Goal: Task Accomplishment & Management: Manage account settings

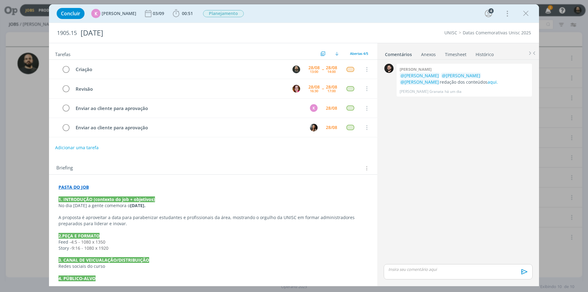
click at [417, 268] on p "dialog" at bounding box center [458, 269] width 139 height 6
click at [415, 261] on div "dialog" at bounding box center [458, 259] width 149 height 15
click at [419, 272] on button "dialog" at bounding box center [416, 273] width 9 height 7
paste input "https://sobeae.sharepoint.com/:f:/s/SOBEAE/EhOeGsyvLxdFvDWuShyNkBoBHJl6a1Y-9gUP…"
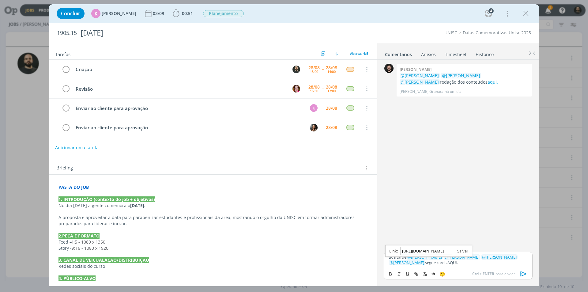
type input "https://sobeae.sharepoint.com/:f:/s/SOBEAE/EhOeGsyvLxdFvDWuShyNkBoBHJl6a1Y-9gUP…"
click at [467, 250] on link "dialog" at bounding box center [460, 251] width 16 height 6
click at [450, 263] on p "Boa tarde ﻿ @ Beatriz Luchese ﻿ ﻿ @ Karoline Arend ﻿ ﻿ @ Luíza Santana ﻿ ﻿ @ Br…" at bounding box center [458, 259] width 139 height 11
click at [524, 272] on icon "dialog" at bounding box center [523, 273] width 9 height 9
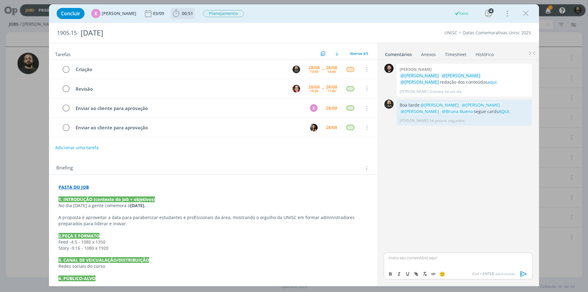
click at [183, 13] on span "00:51" at bounding box center [187, 13] width 11 height 6
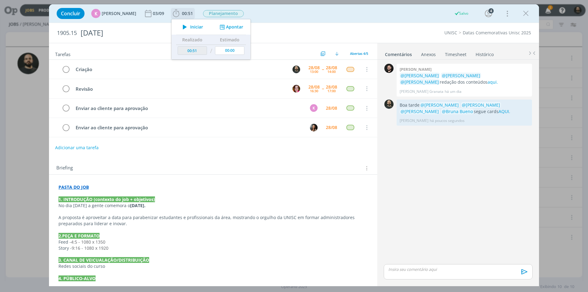
click at [227, 28] on button "Apontar" at bounding box center [230, 27] width 25 height 6
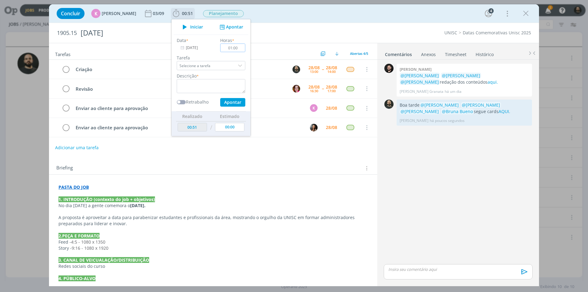
type input "01:00"
click at [219, 86] on textarea "dialog" at bounding box center [211, 86] width 69 height 14
type textarea "Criação"
click at [231, 101] on button "Apontar" at bounding box center [232, 102] width 25 height 9
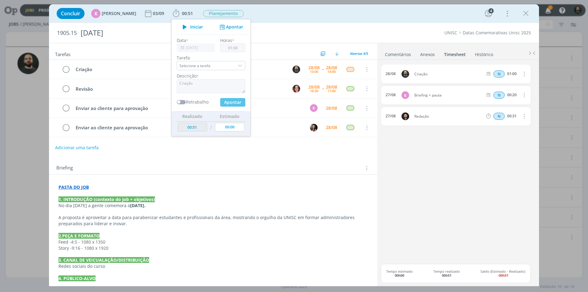
type input "01:51"
type input "00:00"
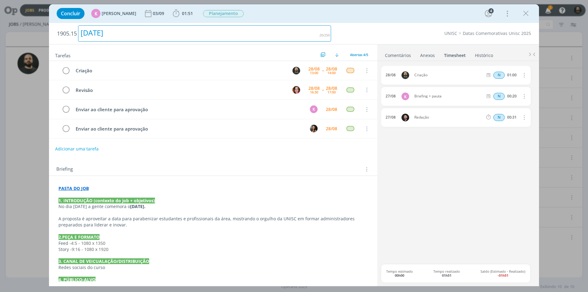
click at [271, 42] on h2 "1905.15 Dia do Administrador" at bounding box center [194, 33] width 274 height 21
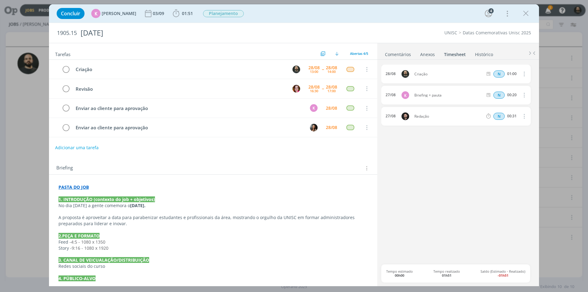
click at [311, 13] on div "Concluir K Karoline Arend 03/09 01:51 Iniciar Apontar Data * 28/08/2025 Horas *…" at bounding box center [294, 13] width 481 height 15
click at [398, 56] on link "Comentários" at bounding box center [398, 53] width 27 height 9
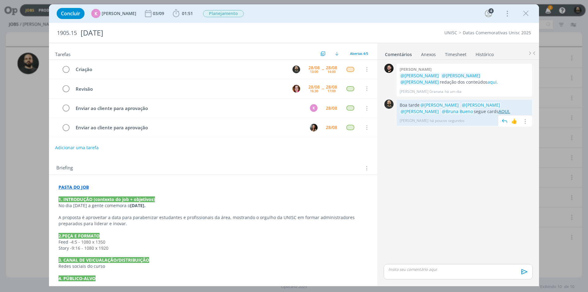
click at [499, 110] on link "AQUI." at bounding box center [505, 111] width 12 height 6
click at [64, 68] on icon "dialog" at bounding box center [66, 69] width 9 height 9
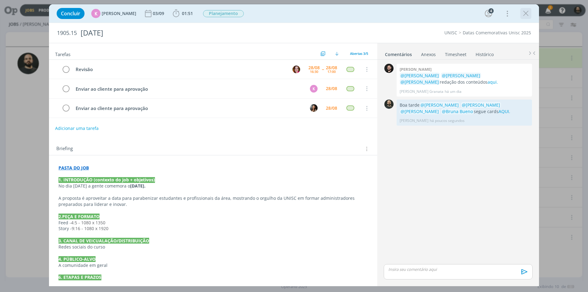
click at [528, 14] on icon "dialog" at bounding box center [525, 13] width 9 height 9
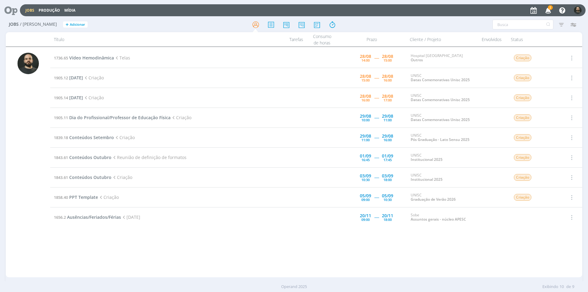
click at [549, 9] on span "2" at bounding box center [550, 7] width 5 height 5
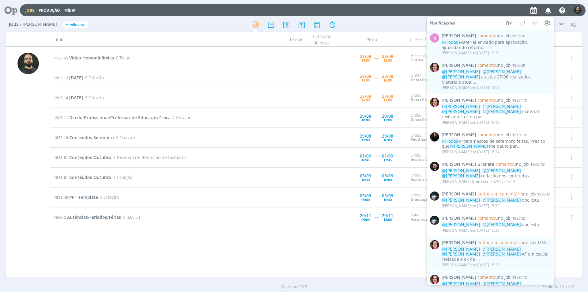
click at [379, 28] on div at bounding box center [294, 24] width 192 height 11
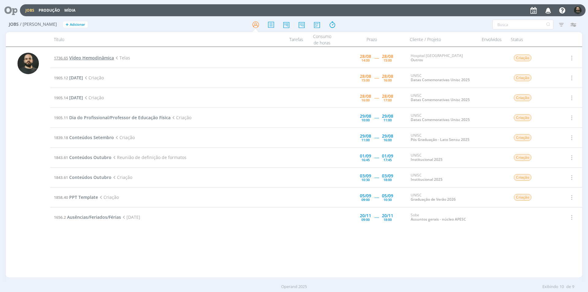
click at [98, 57] on span "Vídeo Hemodinâmica" at bounding box center [91, 58] width 45 height 6
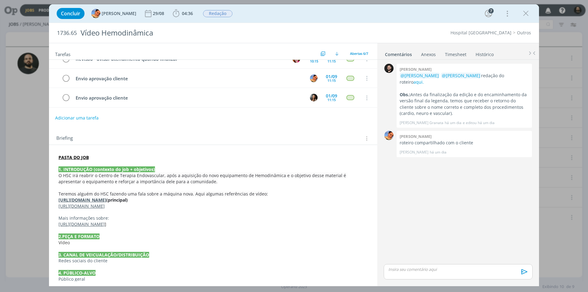
scroll to position [91, 0]
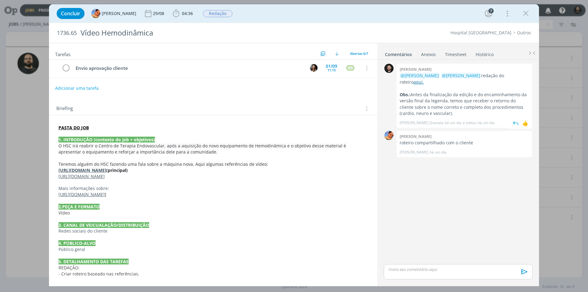
click at [424, 79] on link "aqui." at bounding box center [418, 82] width 10 height 6
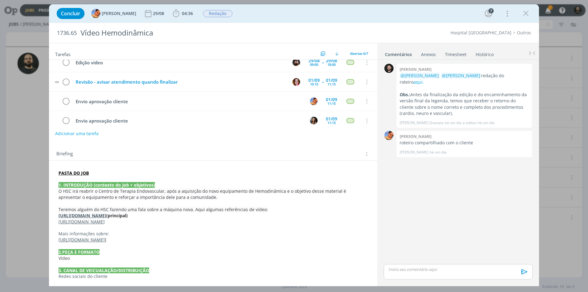
scroll to position [0, 0]
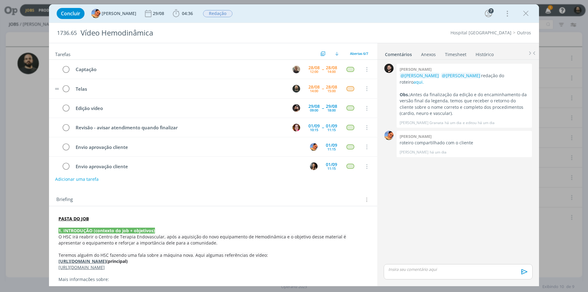
click at [70, 90] on tr "Telas 28/08 14:00 -- 28/08 15:00 Cancelar" at bounding box center [213, 88] width 328 height 19
click at [66, 89] on icon "dialog" at bounding box center [66, 88] width 9 height 9
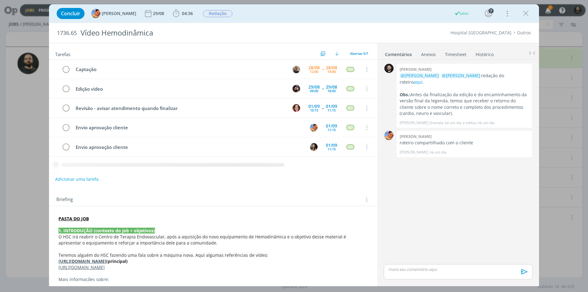
click at [526, 13] on icon "dialog" at bounding box center [525, 13] width 9 height 9
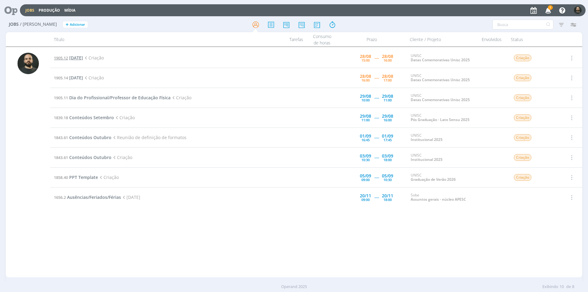
click at [83, 56] on span "Dia do Biólogo" at bounding box center [76, 58] width 14 height 6
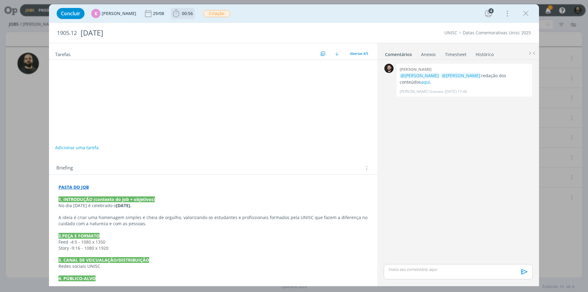
click at [172, 13] on icon "dialog" at bounding box center [176, 13] width 9 height 9
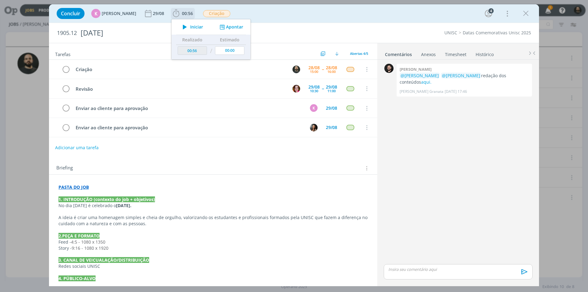
click at [180, 23] on icon "dialog" at bounding box center [184, 27] width 11 height 8
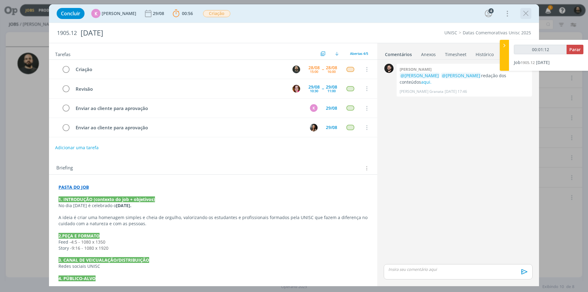
click at [528, 15] on icon "dialog" at bounding box center [525, 13] width 9 height 9
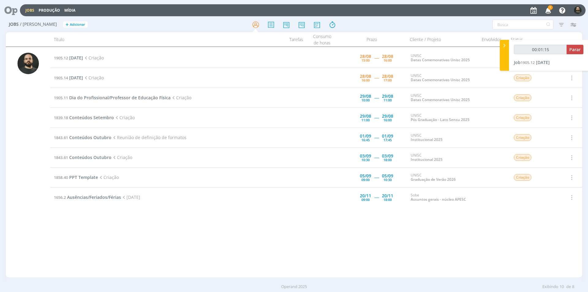
click at [548, 11] on icon "button" at bounding box center [548, 10] width 11 height 10
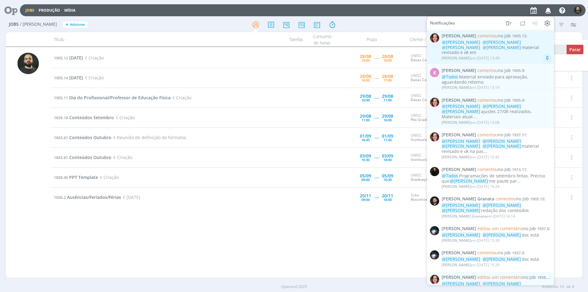
click at [495, 56] on div "Bruna Bueno em 28/08 às 13:49" at bounding box center [471, 58] width 58 height 4
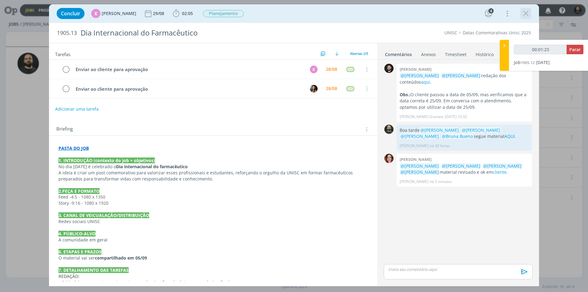
click at [527, 12] on icon "dialog" at bounding box center [525, 13] width 9 height 9
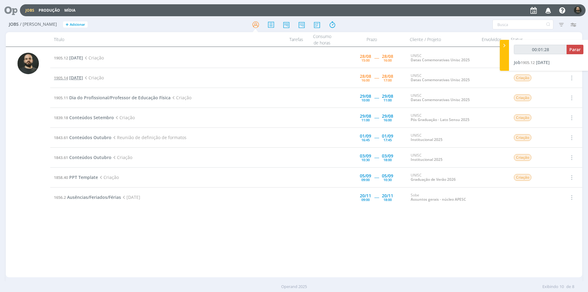
click at [83, 78] on span "Dia do Médico Veterinário" at bounding box center [76, 78] width 14 height 6
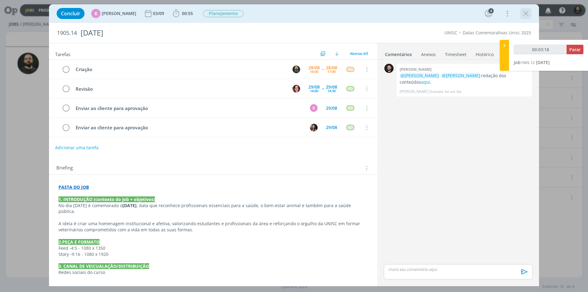
click at [526, 11] on icon "dialog" at bounding box center [525, 13] width 9 height 9
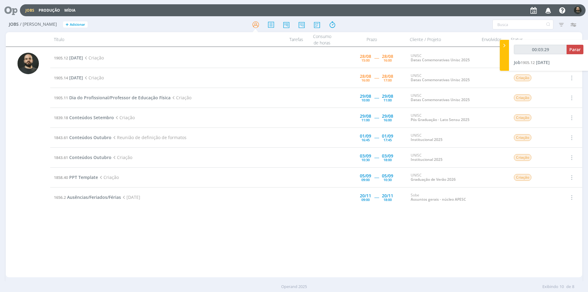
click at [115, 115] on icon at bounding box center [117, 118] width 6 height 6
click at [105, 119] on span "Conteúdos Setembro" at bounding box center [91, 118] width 45 height 6
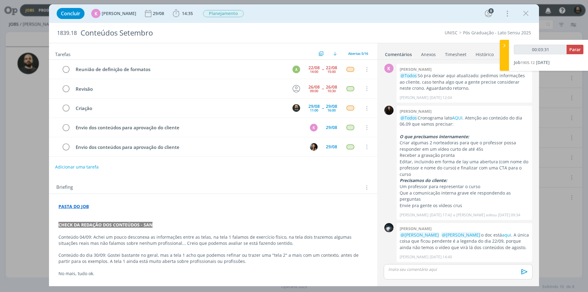
scroll to position [78, 0]
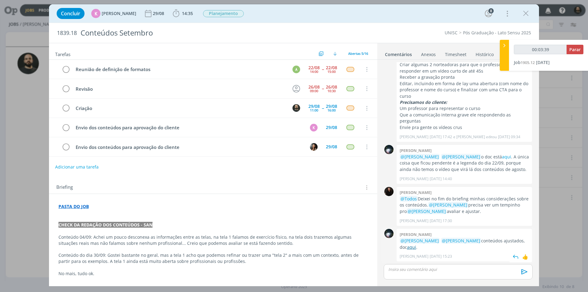
click at [407, 247] on link "aqui" at bounding box center [411, 247] width 9 height 6
click at [523, 13] on icon "dialog" at bounding box center [525, 13] width 9 height 9
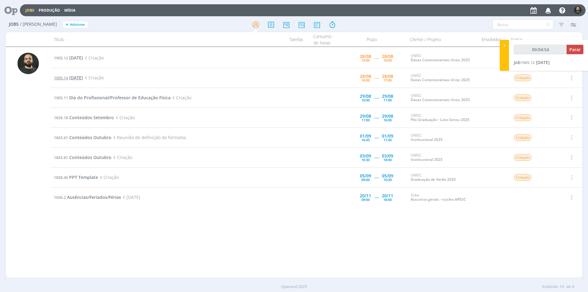
click at [83, 76] on span "Dia do Médico Veterinário" at bounding box center [76, 78] width 14 height 6
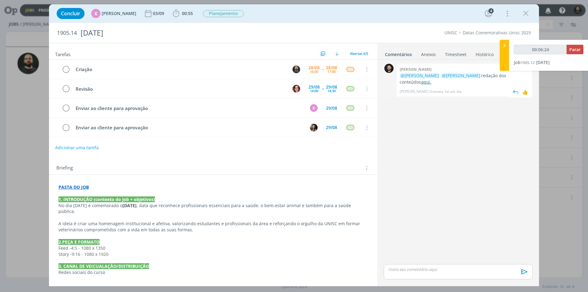
click at [421, 82] on link "aqui." at bounding box center [426, 82] width 10 height 6
drag, startPoint x: 524, startPoint y: 13, endPoint x: 134, endPoint y: 67, distance: 394.2
click at [524, 13] on icon "dialog" at bounding box center [525, 13] width 9 height 9
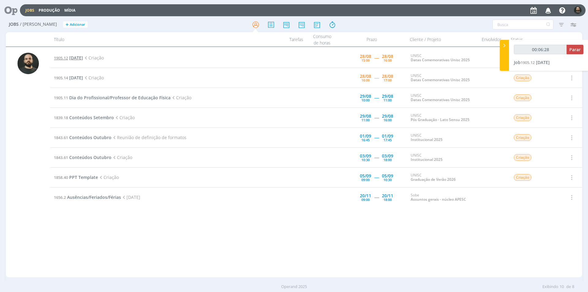
click at [83, 58] on span "Dia do Biólogo" at bounding box center [76, 58] width 14 height 6
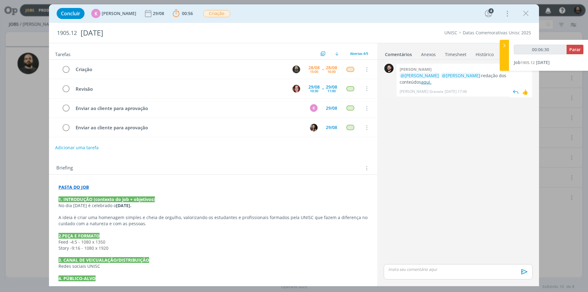
click at [421, 81] on link "aqui." at bounding box center [426, 82] width 10 height 6
click at [421, 82] on link "aqui." at bounding box center [426, 82] width 10 height 6
click at [527, 13] on icon "dialog" at bounding box center [525, 13] width 9 height 9
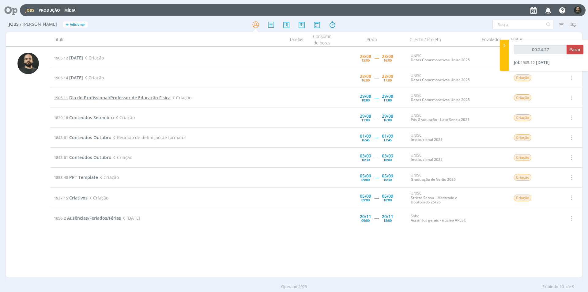
click at [151, 98] on span "Dia do Profissional/Professor de Educação Física" at bounding box center [119, 98] width 101 height 6
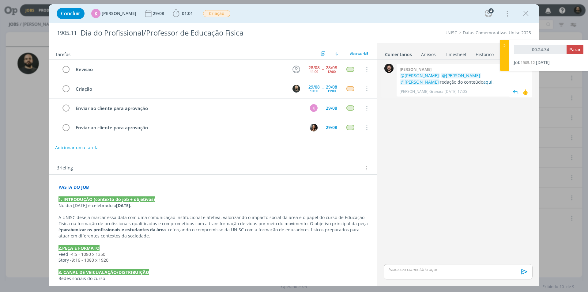
click at [483, 82] on link "aqui." at bounding box center [488, 82] width 10 height 6
click at [400, 270] on p "dialog" at bounding box center [458, 269] width 139 height 6
type input "00:32:44"
type input "00:33:10"
click at [417, 276] on icon "dialog" at bounding box center [416, 273] width 5 height 5
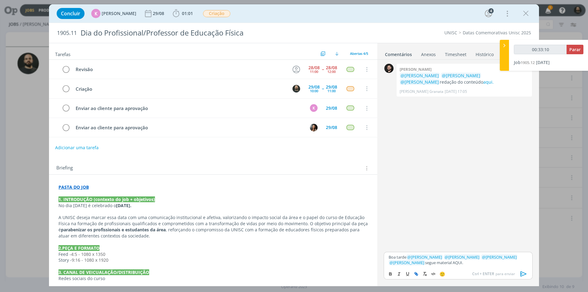
type input "AQUI."
paste input "https://sobeae.sharepoint.com/:f:/s/SOBEAE/EvYLuiB7Tb9AnkOIK1VyuFQBBaCnW9PXJduc…"
type input "00:33:11"
type input "https://sobeae.sharepoint.com/:f:/s/SOBEAE/EvYLuiB7Tb9AnkOIK1VyuFQBBaCnW9PXJduc…"
click at [451, 262] on p "Boa tarde ﻿ @ Beatriz Luchese ﻿ ﻿ @ Karoline Arend ﻿ ﻿ @ Luíza Santana ﻿ ﻿ @ Br…" at bounding box center [458, 259] width 139 height 11
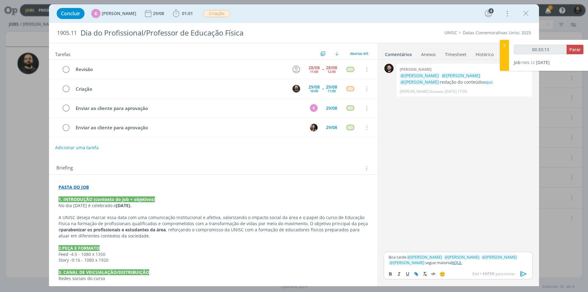
click at [452, 260] on link "AQUI." at bounding box center [457, 263] width 10 height 6
click at [438, 247] on link "https://sobeae.sharepoint.com/:f:/s/SOBEAE/EvYLuiB7Tb9AnkOIK1VyuFQBBaCnW9PXJduc…" at bounding box center [424, 251] width 42 height 8
click at [524, 274] on icon "dialog" at bounding box center [523, 273] width 9 height 9
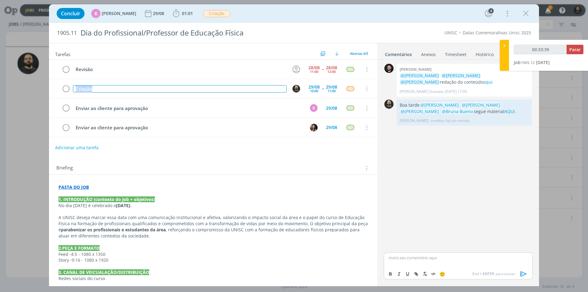
drag, startPoint x: 179, startPoint y: 87, endPoint x: 6, endPoint y: 76, distance: 174.0
click at [6, 76] on div "Concluir K Karoline Arend 29/08 01:01 Iniciar Apontar Data * 28/08/2025 Horas *…" at bounding box center [294, 146] width 588 height 292
copy div "Criação"
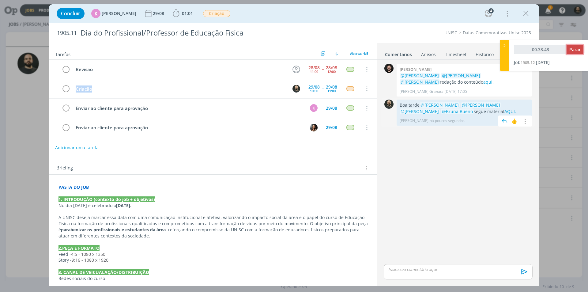
drag, startPoint x: 573, startPoint y: 49, endPoint x: 497, endPoint y: 102, distance: 92.9
click at [495, 100] on div "Jobs Produção Mídia 1 Notificações Central de Ajuda Área de Membros Implantação…" at bounding box center [294, 146] width 588 height 292
click at [527, 120] on icon "dialog" at bounding box center [524, 122] width 7 height 6
drag, startPoint x: 508, startPoint y: 130, endPoint x: 497, endPoint y: 123, distance: 13.4
click at [508, 130] on link "Editar" at bounding box center [504, 131] width 48 height 10
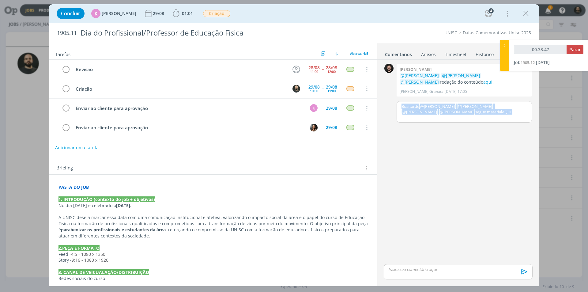
drag, startPoint x: 468, startPoint y: 111, endPoint x: 381, endPoint y: 95, distance: 88.8
click at [381, 95] on div "0 Bruno corralo granata @Karoline Arend @Luíza Santana @Beatriz Luchese redação…" at bounding box center [458, 172] width 162 height 225
copy p "Boa tarde ﻿ @ Beatriz Luchese ﻿ ﻿ @ Karoline Arend ﻿ ﻿ @ Luíza Santana ﻿ ﻿ @ Br…"
click at [507, 131] on button "Cancelar" at bounding box center [503, 132] width 19 height 7
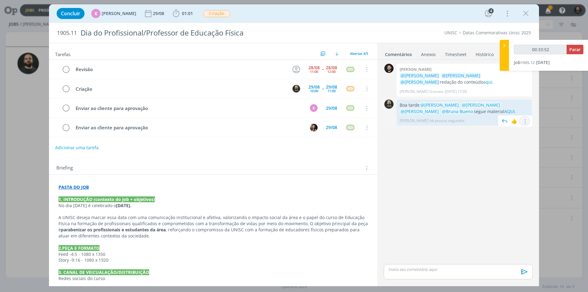
click at [526, 123] on icon "dialog" at bounding box center [524, 122] width 7 height 6
click at [504, 139] on link "Excluir" at bounding box center [504, 140] width 48 height 10
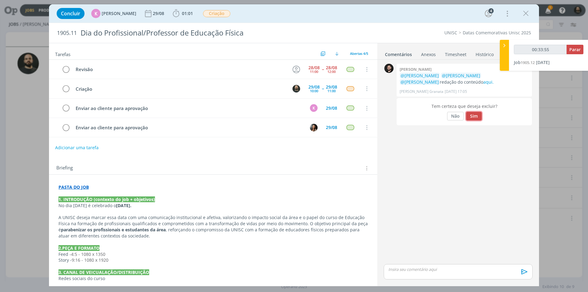
click at [475, 114] on button "Sim" at bounding box center [474, 116] width 16 height 9
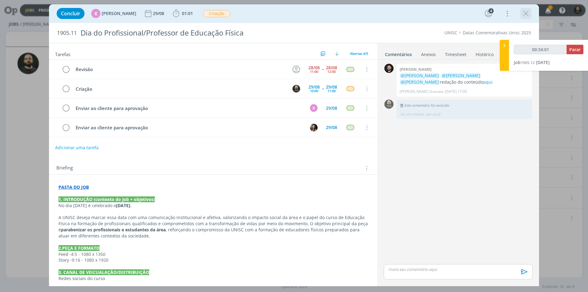
click at [523, 15] on icon "dialog" at bounding box center [525, 13] width 9 height 9
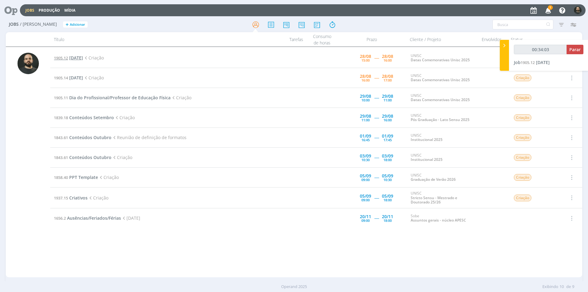
click at [83, 57] on span "Dia do Biólogo" at bounding box center [76, 58] width 14 height 6
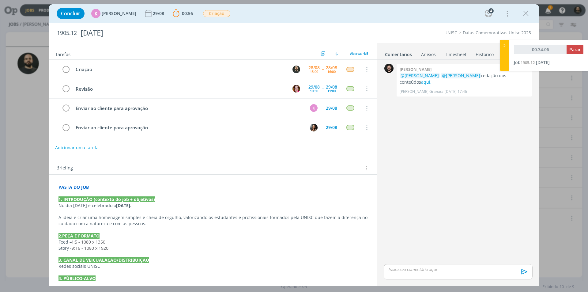
click at [417, 273] on div "dialog" at bounding box center [458, 271] width 149 height 15
drag, startPoint x: 521, startPoint y: 273, endPoint x: 486, endPoint y: 269, distance: 35.4
click at [521, 273] on icon "dialog" at bounding box center [524, 273] width 6 height 5
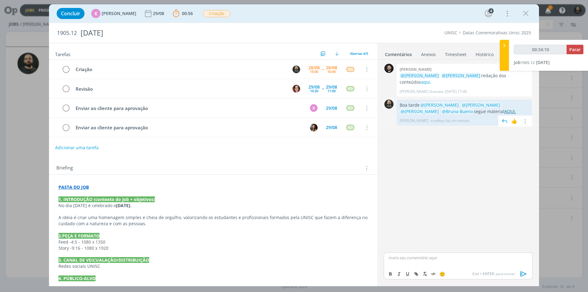
click at [504, 111] on link "AQUI." at bounding box center [510, 111] width 12 height 6
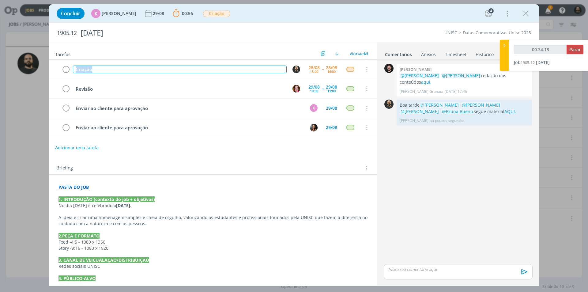
drag, startPoint x: 157, startPoint y: 66, endPoint x: 0, endPoint y: 60, distance: 157.5
click at [0, 60] on div "Concluir K Karoline Arend 29/08 00:56 Parar Apontar Data * 28/08/2025 Horas * 0…" at bounding box center [294, 146] width 588 height 292
copy div "Criação"
drag, startPoint x: 574, startPoint y: 47, endPoint x: 564, endPoint y: 56, distance: 13.2
click at [574, 47] on span "Parar" at bounding box center [574, 50] width 11 height 6
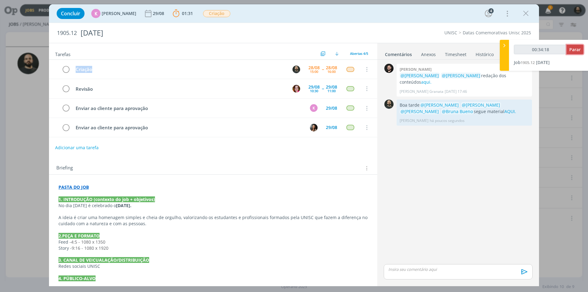
click at [575, 49] on span "Parar" at bounding box center [574, 50] width 11 height 6
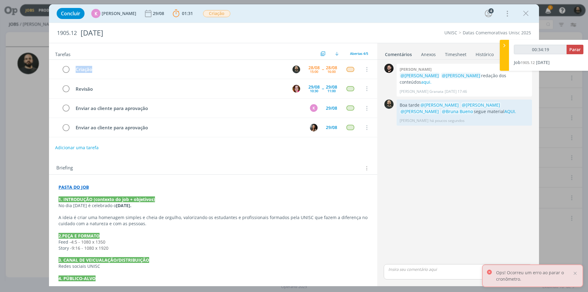
type input "00:35:00"
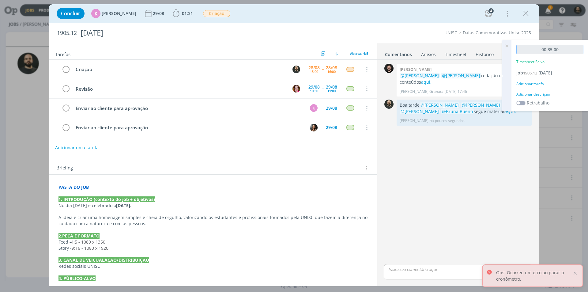
click at [571, 51] on input "00:35:00" at bounding box center [549, 49] width 67 height 9
click at [541, 95] on div "Adicionar descrição" at bounding box center [549, 95] width 67 height 6
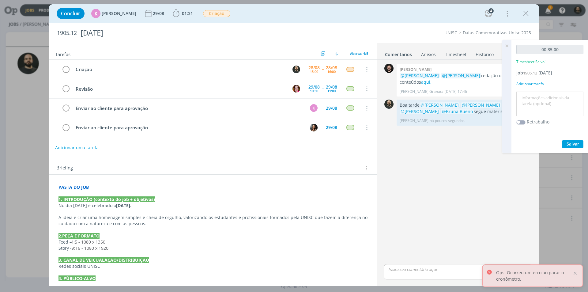
click at [539, 100] on textarea at bounding box center [550, 104] width 64 height 22
paste textarea "Criação"
type textarea "Criação"
click at [567, 142] on span "Salvar" at bounding box center [573, 144] width 13 height 6
click at [506, 46] on icon at bounding box center [506, 46] width 11 height 12
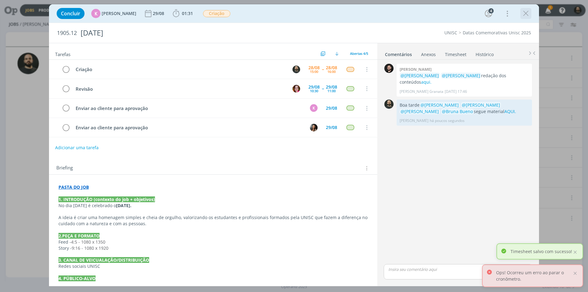
click at [529, 11] on icon "dialog" at bounding box center [525, 13] width 9 height 9
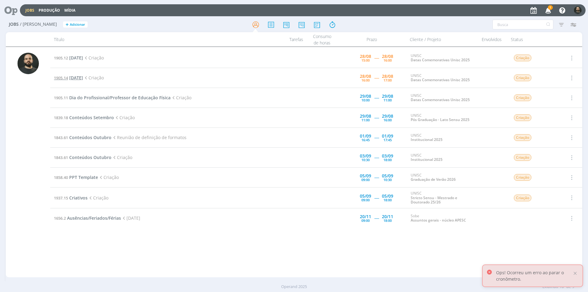
click at [83, 77] on span "Dia do Médico Veterinário" at bounding box center [76, 78] width 14 height 6
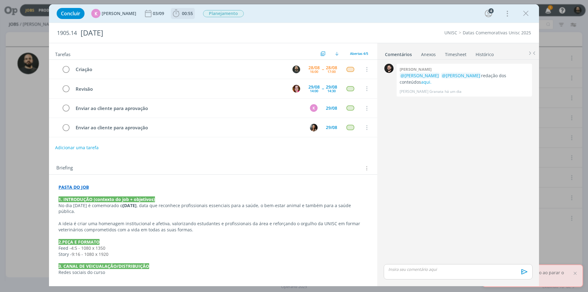
click at [177, 11] on span "00:55" at bounding box center [183, 13] width 23 height 9
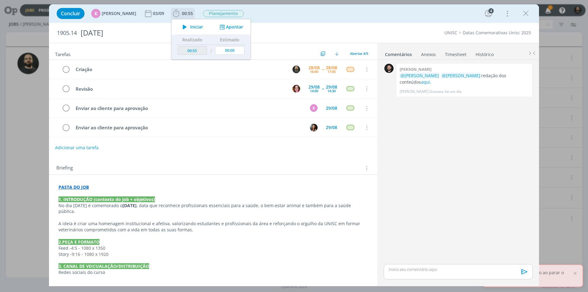
click at [182, 27] on icon "dialog" at bounding box center [184, 27] width 11 height 8
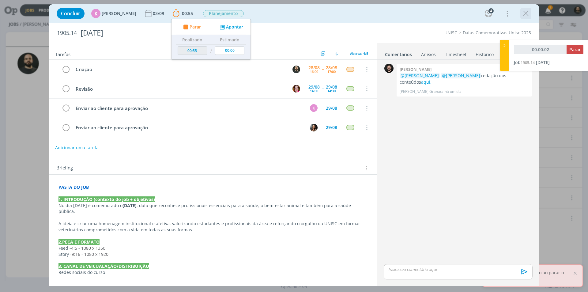
click at [526, 14] on icon "dialog" at bounding box center [525, 13] width 9 height 9
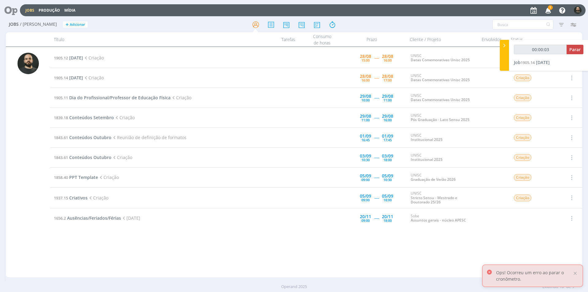
type input "00:00:04"
click at [504, 44] on icon at bounding box center [504, 45] width 6 height 6
click at [83, 58] on span "Dia do Biólogo" at bounding box center [76, 58] width 14 height 6
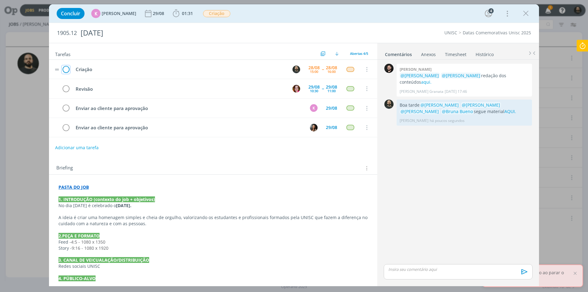
click at [65, 70] on icon "dialog" at bounding box center [66, 69] width 9 height 9
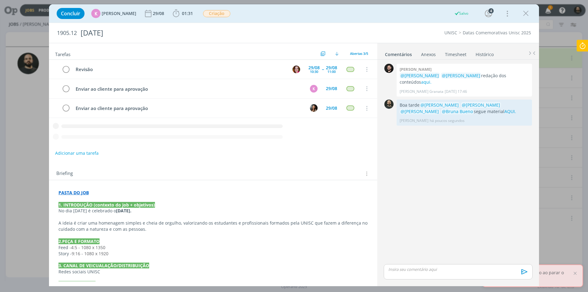
click at [529, 13] on icon "dialog" at bounding box center [525, 13] width 9 height 9
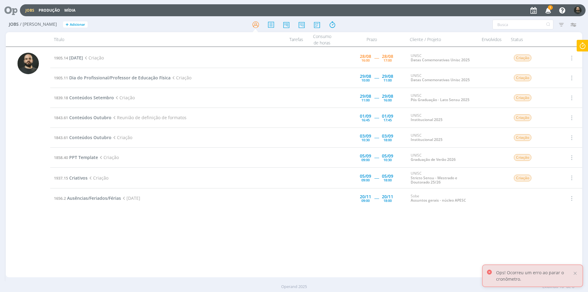
click at [552, 10] on icon "button" at bounding box center [548, 10] width 11 height 10
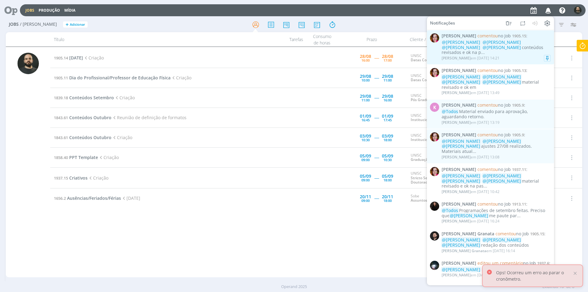
click at [505, 55] on div "Bruna Bueno em 28/08 às 14:21" at bounding box center [496, 58] width 109 height 6
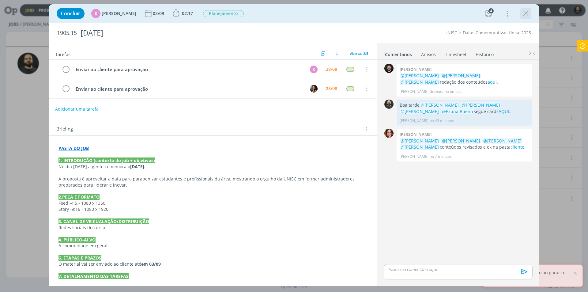
click at [526, 13] on icon "dialog" at bounding box center [525, 13] width 9 height 9
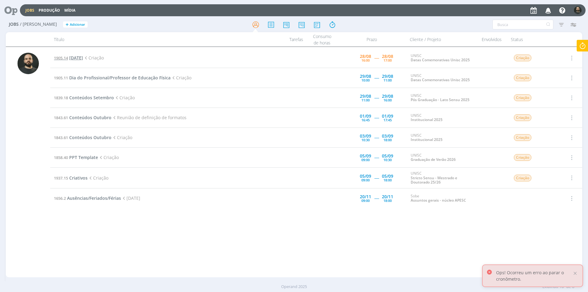
click at [83, 58] on span "Dia do Médico Veterinário" at bounding box center [76, 58] width 14 height 6
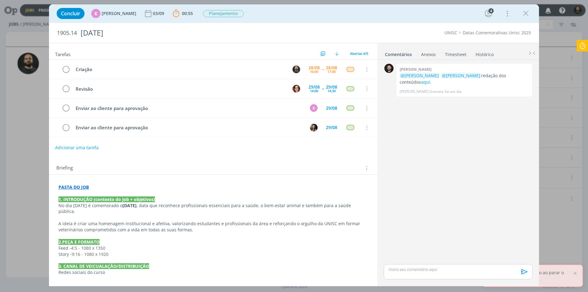
click at [405, 274] on div "dialog" at bounding box center [458, 271] width 149 height 15
click at [414, 274] on icon "dialog" at bounding box center [416, 273] width 5 height 5
paste input "https://sobeae.sharepoint.com/:f:/s/SOBEAE/Eka8V6gYFuhHttZn9F_E5H4BeBMOB1G10kLG…"
type input "https://sobeae.sharepoint.com/:f:/s/SOBEAE/Eka8V6gYFuhHttZn9F_E5H4BeBMOB1G10kLG…"
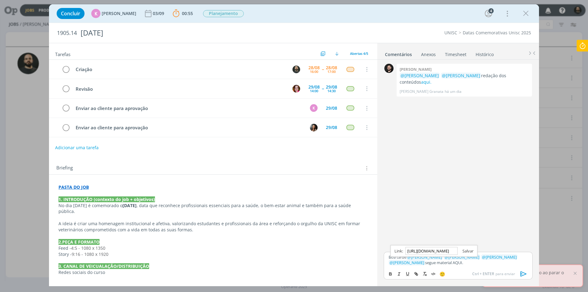
scroll to position [0, 0]
click at [469, 248] on link "dialog" at bounding box center [466, 251] width 16 height 6
click at [455, 264] on p "Boa tarde ﻿ @ Beatriz Luchese ﻿ ﻿ @ Karoline Arend ﻿ ﻿ @ Luíza Santana ﻿ ﻿ @ Br…" at bounding box center [458, 259] width 139 height 11
click at [452, 263] on link "AQUI." at bounding box center [457, 263] width 10 height 6
click at [431, 250] on link "https://sobeae.sharepoint.com/:f:/s/SOBEAE/Eka8V6gYFuhHttZn9F_E5H4BeBMOB1G10kLG…" at bounding box center [424, 251] width 42 height 8
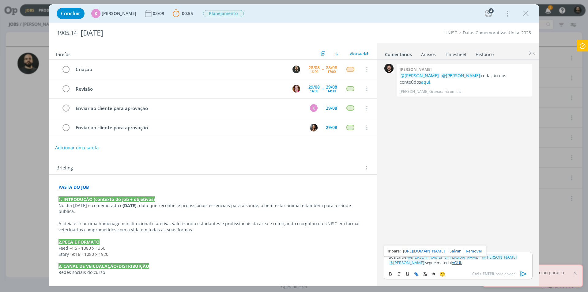
click at [580, 46] on icon at bounding box center [582, 46] width 11 height 12
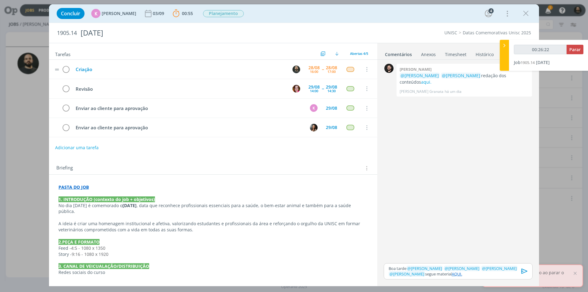
drag, startPoint x: 127, startPoint y: 74, endPoint x: 123, endPoint y: 72, distance: 4.2
click at [126, 74] on td "Criação" at bounding box center [179, 69] width 214 height 11
drag, startPoint x: 104, startPoint y: 72, endPoint x: 73, endPoint y: 75, distance: 30.5
click at [73, 75] on tr "Criação 28/08 16:00 -- 28/08 17:00 Cancelar" at bounding box center [213, 69] width 328 height 19
copy div "Criação"
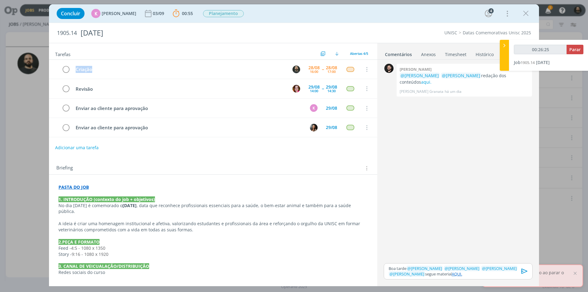
click at [526, 270] on icon "dialog" at bounding box center [524, 270] width 9 height 9
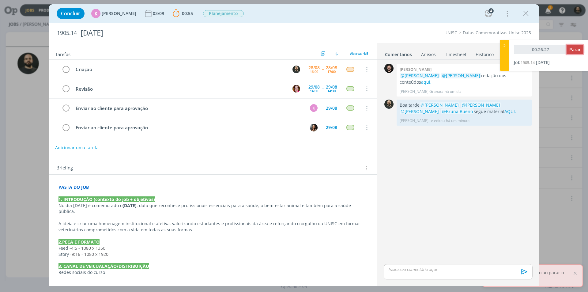
click at [571, 49] on span "Parar" at bounding box center [574, 50] width 11 height 6
click at [573, 52] on button "Parar" at bounding box center [575, 49] width 17 height 9
click at [504, 110] on link "AQUI." at bounding box center [510, 111] width 12 height 6
type input "00:27:00"
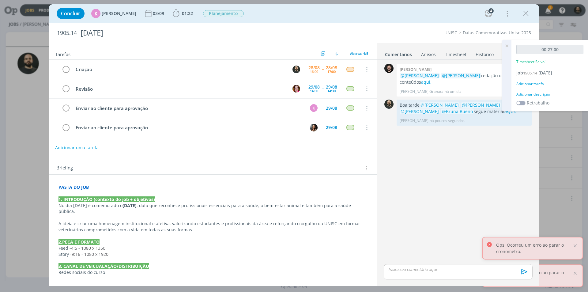
click at [538, 97] on div "Adicionar descrição" at bounding box center [549, 95] width 67 height 6
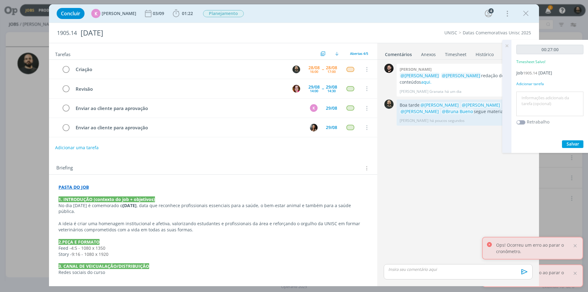
click at [537, 106] on textarea at bounding box center [550, 104] width 64 height 22
type textarea "Criação"
click at [572, 147] on span "Salvar" at bounding box center [573, 144] width 13 height 6
click at [505, 46] on icon at bounding box center [506, 46] width 11 height 12
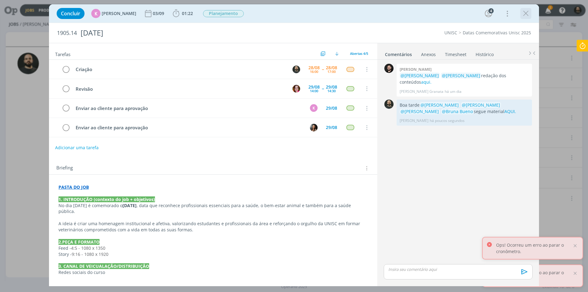
click at [527, 11] on icon "dialog" at bounding box center [525, 13] width 9 height 9
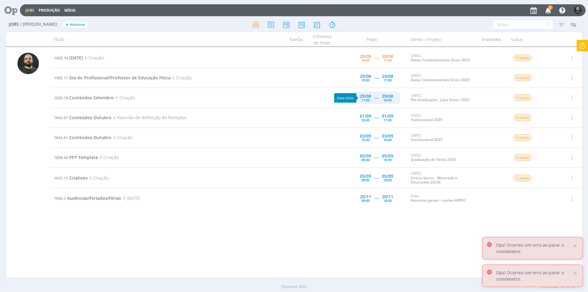
click at [364, 97] on div "29/08" at bounding box center [365, 96] width 11 height 4
type input "16:00"
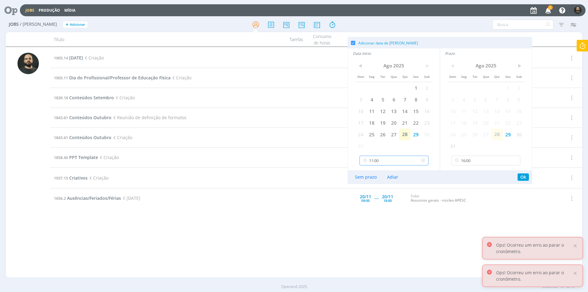
click at [389, 158] on input "11:00" at bounding box center [394, 161] width 69 height 10
click at [379, 196] on div "09:00" at bounding box center [395, 194] width 70 height 11
type input "09:00"
click at [521, 177] on button "Ok" at bounding box center [523, 176] width 11 height 7
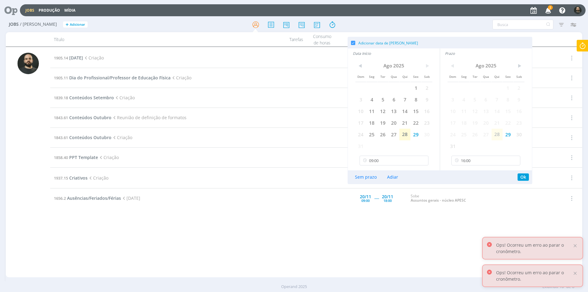
click at [436, 24] on div "Filtros Filtrar Limpar Tipo Jobs e Tarefas Data Personalizado a Situação dos jo…" at bounding box center [486, 25] width 186 height 10
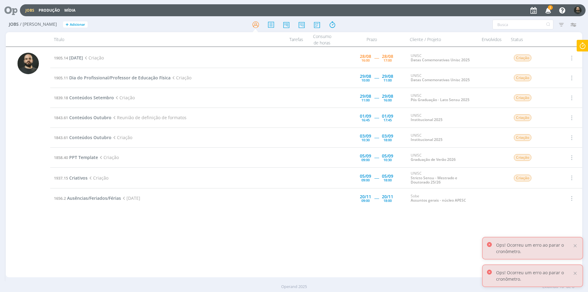
click at [548, 9] on span "2" at bounding box center [550, 7] width 5 height 5
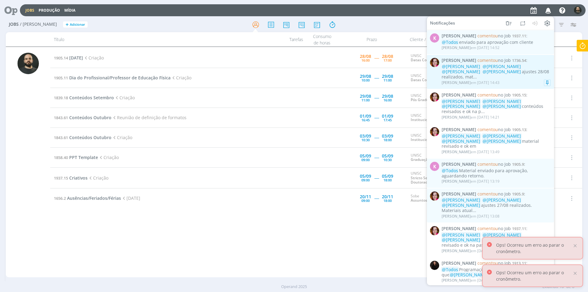
click at [517, 80] on div "Bruna Bueno em 28/08 às 14:43" at bounding box center [496, 83] width 109 height 6
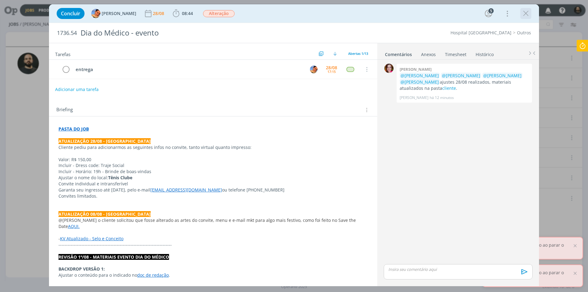
click at [526, 14] on icon "dialog" at bounding box center [525, 13] width 9 height 9
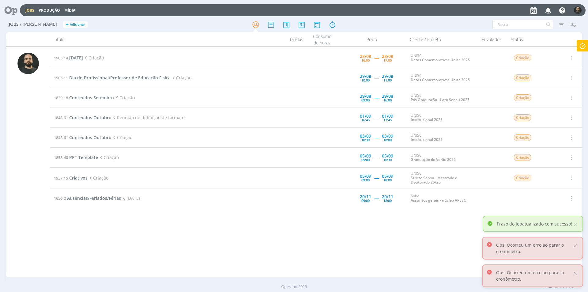
click at [83, 56] on span "Dia do Médico Veterinário" at bounding box center [76, 58] width 14 height 6
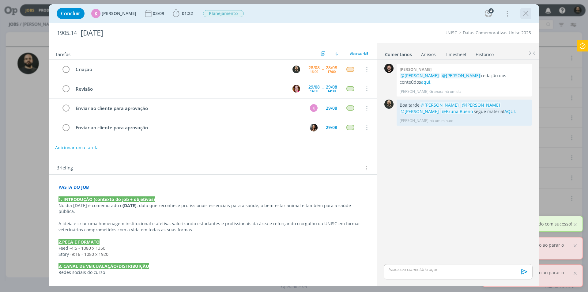
click at [525, 14] on icon "dialog" at bounding box center [525, 13] width 9 height 9
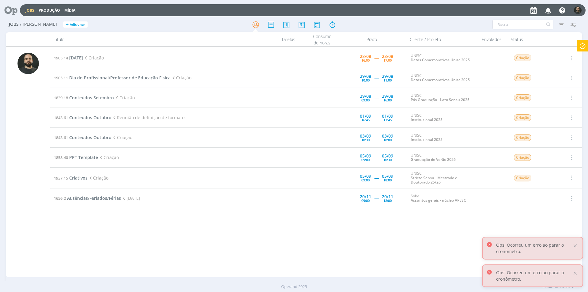
click at [83, 55] on span "Dia do Médico Veterinário" at bounding box center [76, 58] width 14 height 6
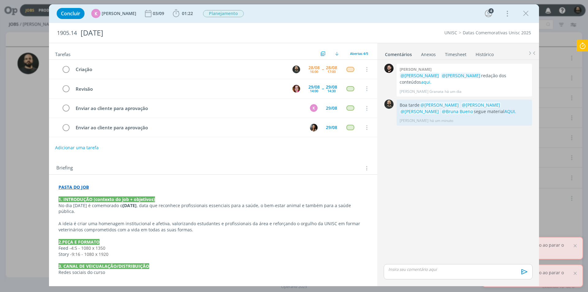
click at [408, 270] on p "dialog" at bounding box center [458, 269] width 139 height 6
click at [415, 273] on icon "dialog" at bounding box center [415, 273] width 2 height 2
paste input "https://sobeae.sharepoint.com/:f:/s/SOBEAE/Ek1pw33DhNhNvjGRxb7ah4wBP3uGYYmzghNS…"
type input "https://sobeae.sharepoint.com/:f:/s/SOBEAE/Ek1pw33DhNhNvjGRxb7ah4wBP3uGYYmzghNS…"
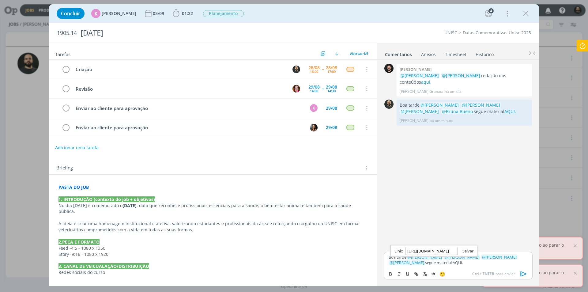
scroll to position [0, 0]
click at [465, 250] on link "dialog" at bounding box center [466, 251] width 16 height 6
click at [450, 264] on p "Boa tarde ﻿ @ Beatriz Luchese ﻿ ﻿ @ Karoline Arend ﻿ ﻿ @ Luíza Santana ﻿ ﻿ @ Br…" at bounding box center [458, 259] width 139 height 11
click at [581, 47] on icon at bounding box center [582, 46] width 11 height 12
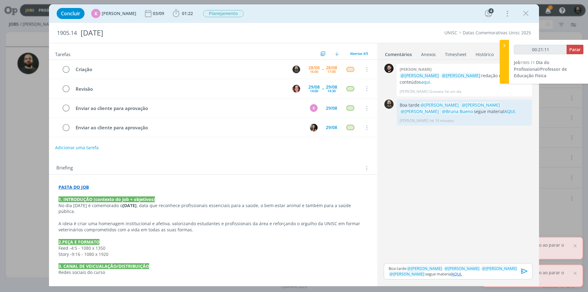
click at [452, 273] on link "AQUI." at bounding box center [457, 274] width 10 height 6
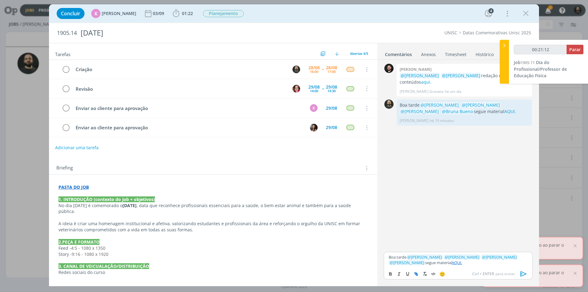
click at [452, 263] on link "AQUI." at bounding box center [457, 263] width 10 height 6
click at [432, 247] on link "https://sobeae.sharepoint.com/:f:/s/SOBEAE/Ek1pw33DhNhNvjGRxb7ah4wBP3uGYYmzghNS…" at bounding box center [424, 251] width 42 height 8
click at [453, 265] on p "Boa tarde ﻿ @ Beatriz Luchese ﻿ ﻿ @ Karoline Arend ﻿ ﻿ @ Luíza Santana ﻿ ﻿ @ Br…" at bounding box center [458, 259] width 139 height 11
click at [525, 13] on icon "dialog" at bounding box center [525, 13] width 9 height 9
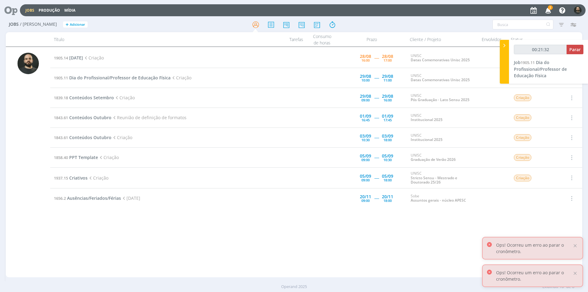
click at [548, 13] on icon "button" at bounding box center [548, 10] width 11 height 10
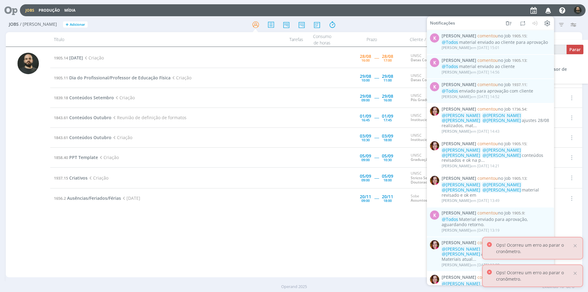
click at [550, 12] on icon "button" at bounding box center [548, 10] width 11 height 10
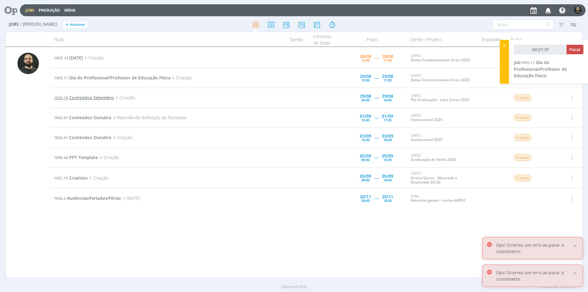
click at [102, 99] on span "Conteúdos Setembro" at bounding box center [91, 98] width 45 height 6
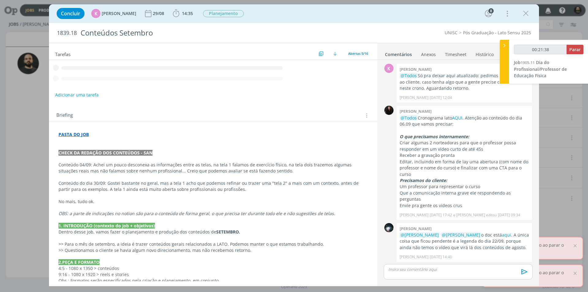
scroll to position [78, 0]
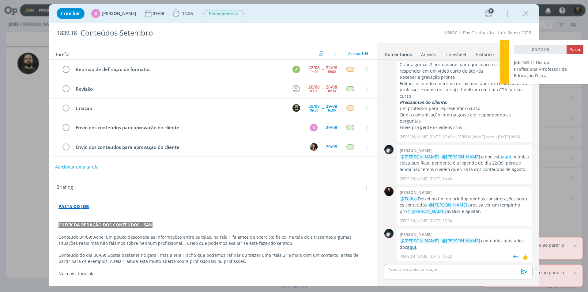
click at [407, 248] on link "aqui" at bounding box center [411, 247] width 9 height 6
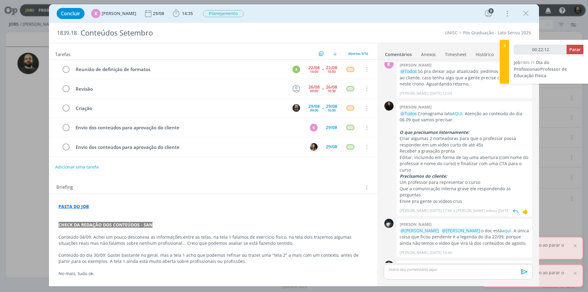
scroll to position [0, 0]
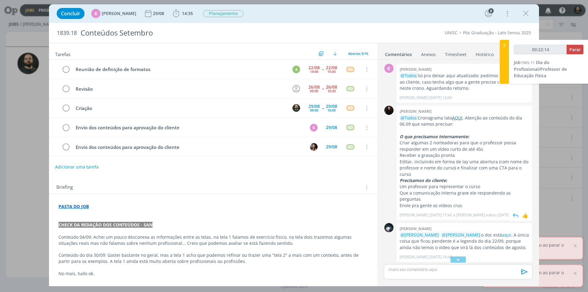
click at [460, 117] on link "AQUI" at bounding box center [457, 118] width 10 height 6
type input "00:25:18"
type input "00:28:43"
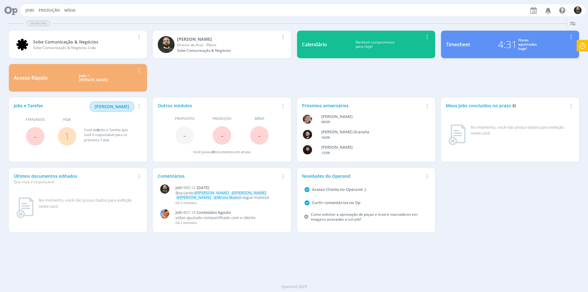
click at [126, 107] on span "[PERSON_NAME]" at bounding box center [112, 107] width 35 height 6
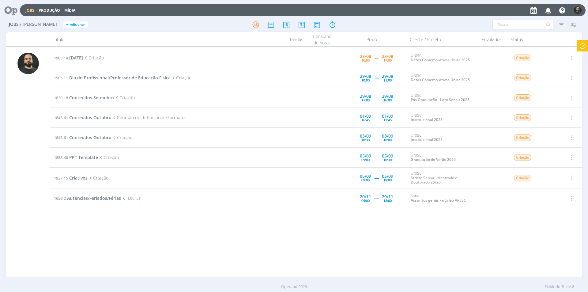
click at [115, 77] on span "Dia do Profissional/Professor de Educação Física" at bounding box center [119, 78] width 101 height 6
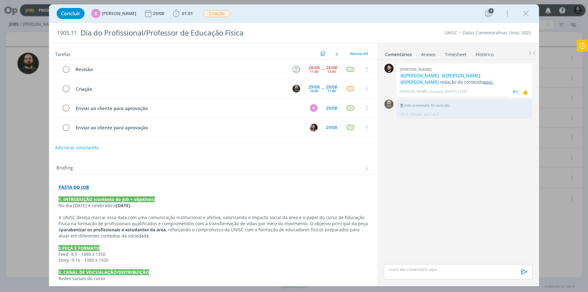
click at [483, 81] on link "aqui." at bounding box center [488, 82] width 10 height 6
click at [174, 12] on icon "dialog" at bounding box center [176, 13] width 9 height 9
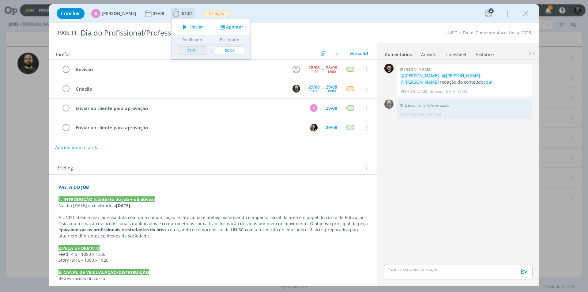
click at [181, 27] on icon "dialog" at bounding box center [184, 27] width 11 height 8
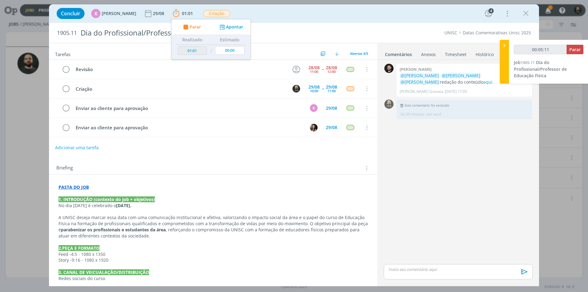
type input "00:05:12"
click at [505, 46] on icon at bounding box center [504, 45] width 6 height 6
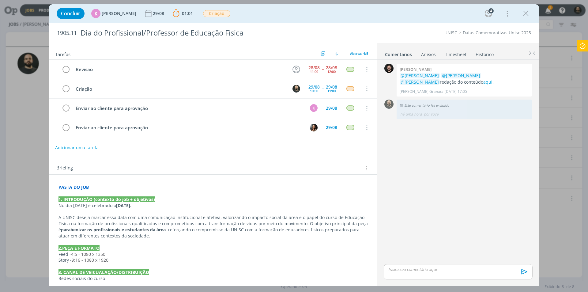
click at [410, 269] on p "dialog" at bounding box center [458, 269] width 139 height 6
click at [583, 46] on icon at bounding box center [582, 46] width 11 height 12
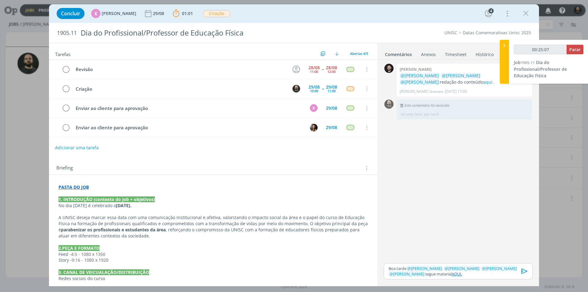
click at [525, 272] on icon "dialog" at bounding box center [525, 271] width 6 height 5
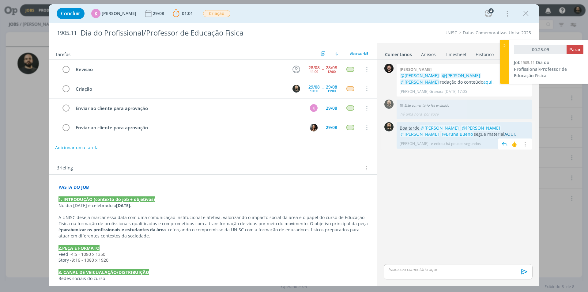
click at [504, 135] on link "AQUI." at bounding box center [510, 134] width 12 height 6
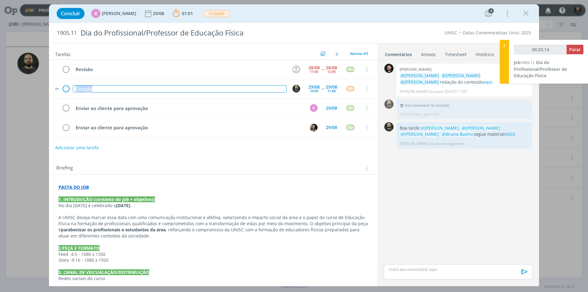
drag, startPoint x: 119, startPoint y: 92, endPoint x: 62, endPoint y: 92, distance: 57.0
click at [64, 92] on tr "Criação 29/08 10:00 -- 29/08 11:00 Cancelar" at bounding box center [213, 88] width 328 height 19
copy div "Criação"
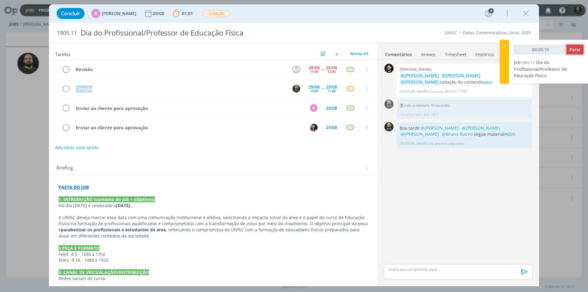
click at [572, 52] on span "Parar" at bounding box center [574, 50] width 11 height 6
click at [578, 48] on span "Parar" at bounding box center [574, 50] width 11 height 6
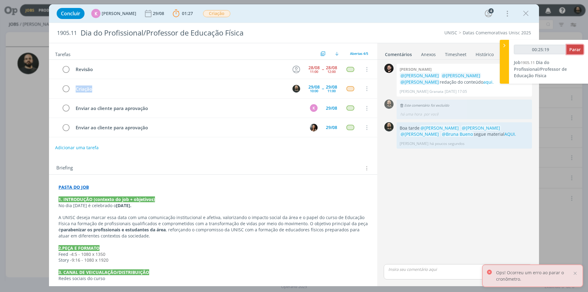
click at [573, 50] on span "Parar" at bounding box center [574, 50] width 11 height 6
type input "00:26:00"
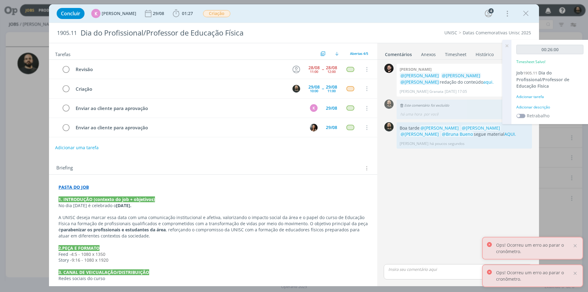
click at [541, 106] on div "Adicionar descrição" at bounding box center [549, 107] width 67 height 6
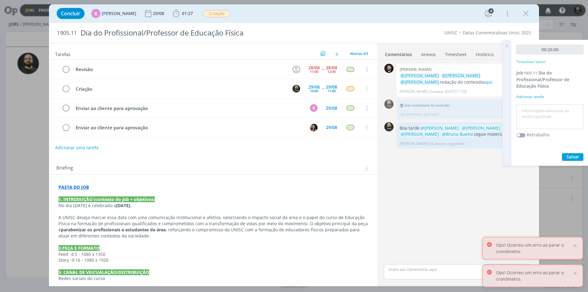
click at [544, 111] on textarea at bounding box center [550, 117] width 64 height 22
paste textarea "Criação"
type textarea "Criação"
click at [571, 158] on span "Salvar" at bounding box center [573, 157] width 13 height 6
click at [507, 45] on icon at bounding box center [506, 46] width 11 height 12
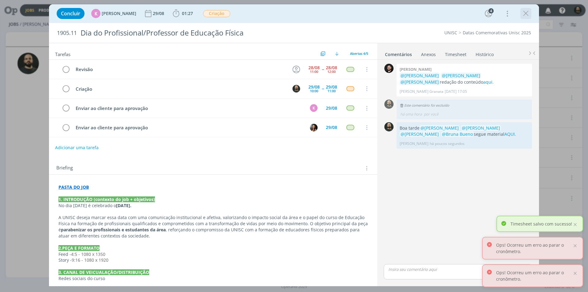
click at [526, 13] on icon "dialog" at bounding box center [525, 13] width 9 height 9
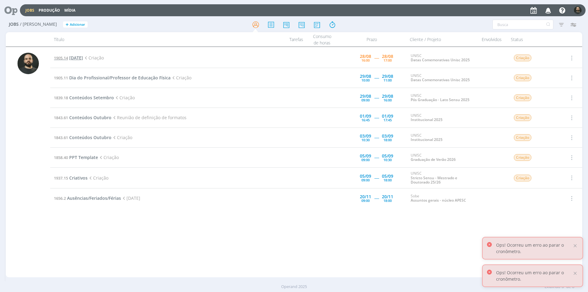
click at [83, 58] on span "[DATE]" at bounding box center [76, 58] width 14 height 6
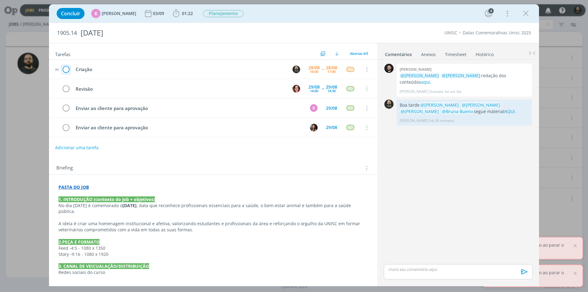
click at [66, 70] on icon "dialog" at bounding box center [66, 69] width 9 height 9
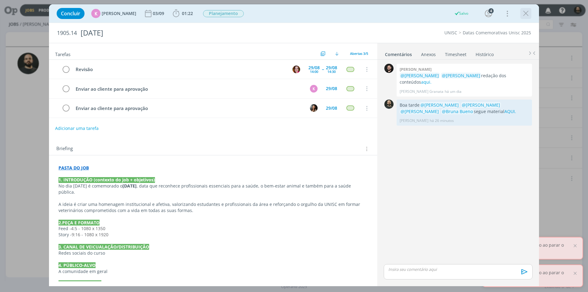
click at [526, 12] on icon "dialog" at bounding box center [525, 13] width 9 height 9
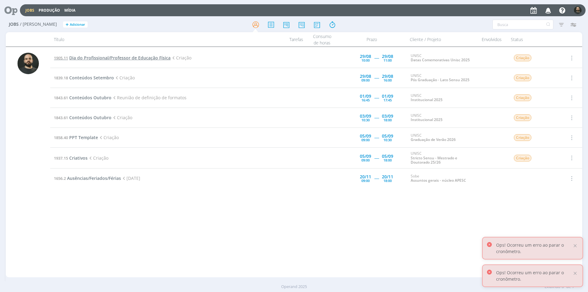
click at [101, 57] on span "Dia do Profissional/Professor de Educação Física" at bounding box center [119, 58] width 101 height 6
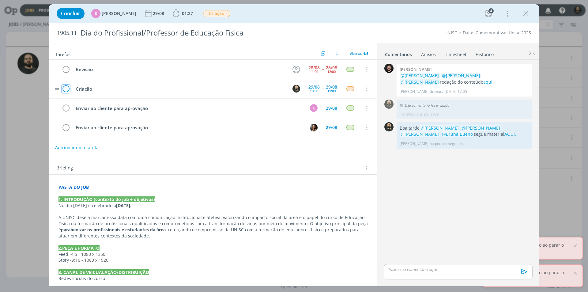
click at [66, 88] on icon "dialog" at bounding box center [66, 88] width 9 height 9
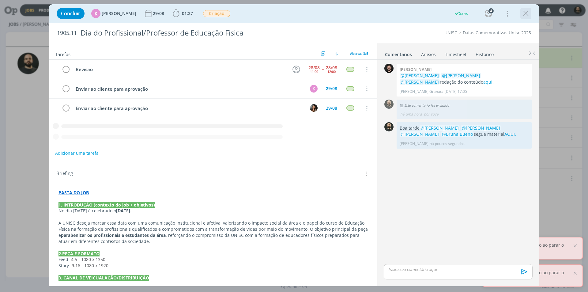
click at [526, 15] on icon "dialog" at bounding box center [525, 13] width 9 height 9
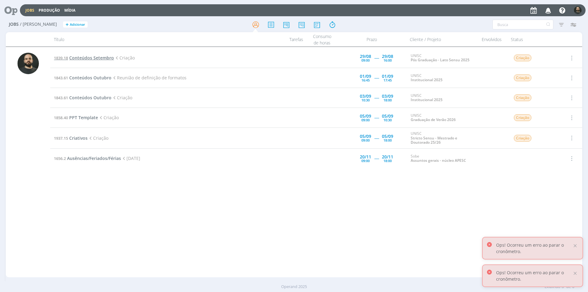
click at [90, 57] on span "Conteúdos Setembro" at bounding box center [91, 58] width 45 height 6
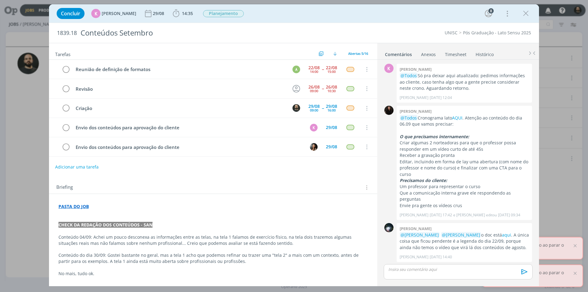
scroll to position [78, 0]
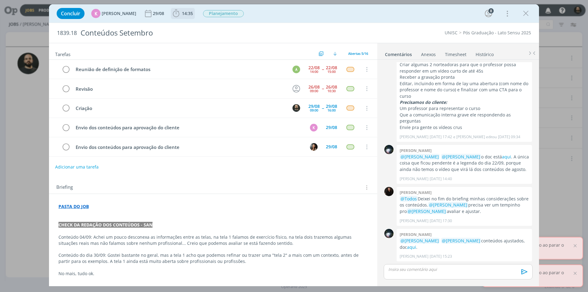
click at [172, 13] on icon "dialog" at bounding box center [176, 13] width 9 height 9
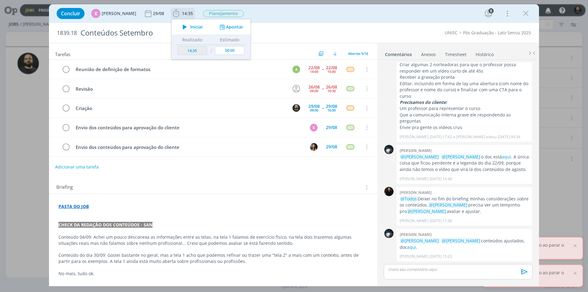
click at [179, 27] on icon "dialog" at bounding box center [184, 27] width 11 height 8
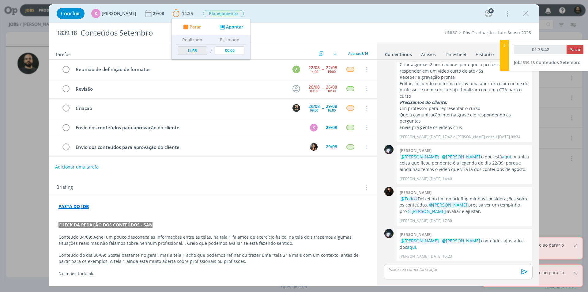
type input "01:36:42"
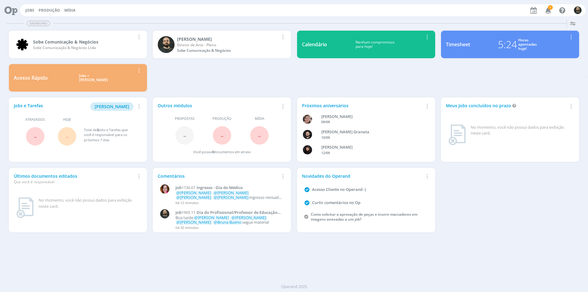
click at [547, 10] on icon "button" at bounding box center [548, 10] width 11 height 10
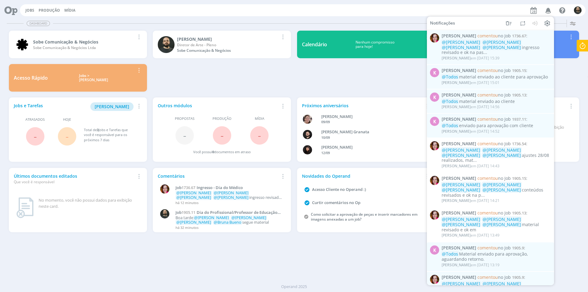
click at [343, 76] on div "Sobe Comunicação & Negócios Sobe Comunicação & Negócios Ltda Remover Card Patri…" at bounding box center [294, 61] width 576 height 67
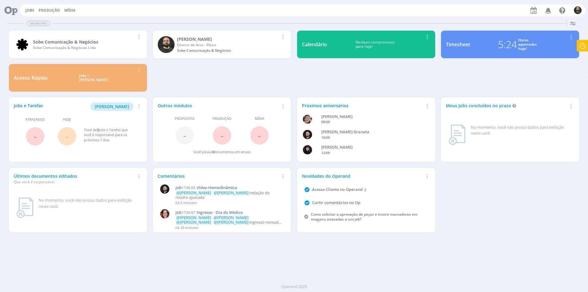
click at [580, 45] on icon at bounding box center [582, 46] width 11 height 12
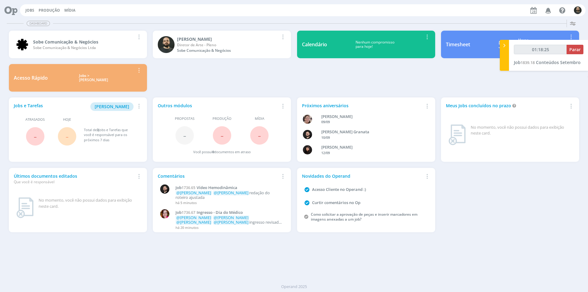
click at [505, 22] on div "Dashboard" at bounding box center [294, 23] width 574 height 9
type input "01:18:27"
click at [506, 45] on icon at bounding box center [504, 45] width 6 height 6
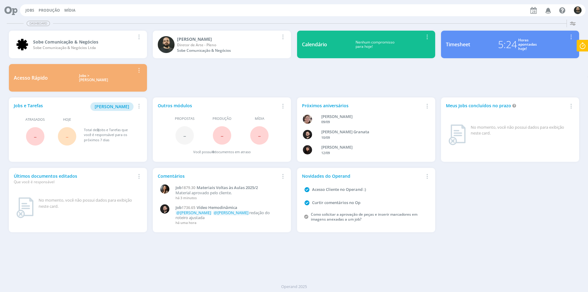
click at [580, 43] on icon at bounding box center [582, 46] width 11 height 12
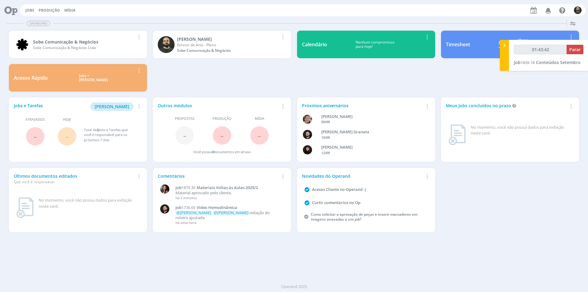
type input "01:44:42"
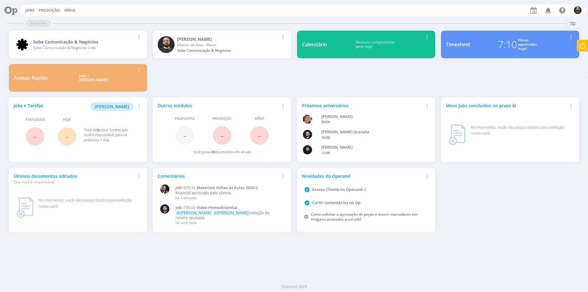
click at [584, 45] on icon at bounding box center [582, 46] width 11 height 12
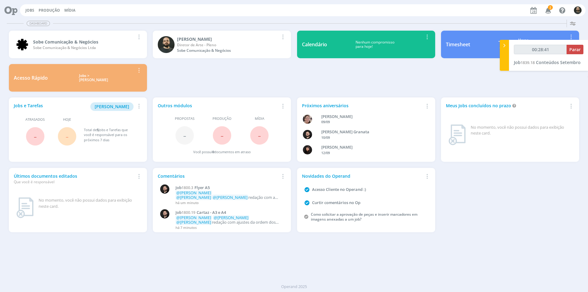
type input "00:29:41"
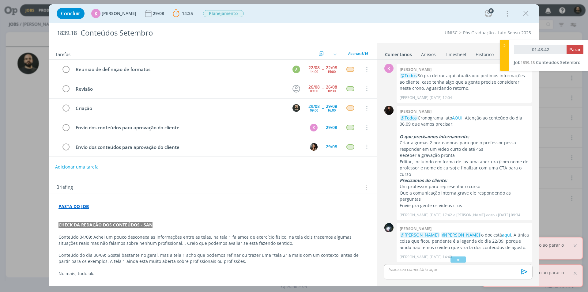
type input "01:44:42"
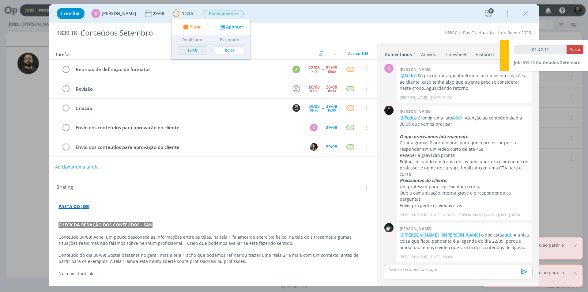
scroll to position [78, 0]
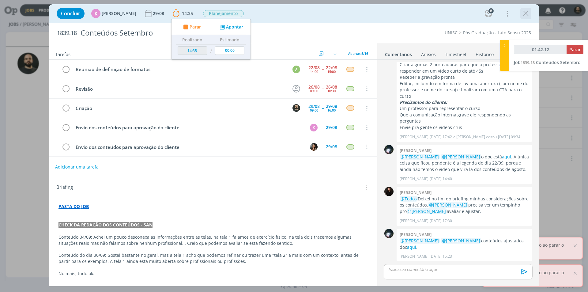
click at [526, 10] on icon "dialog" at bounding box center [525, 13] width 9 height 9
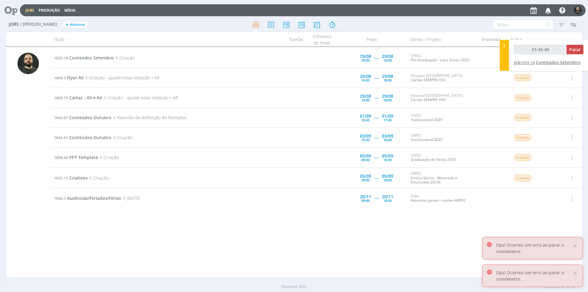
type input "01:45:41"
click at [574, 53] on button "Parar" at bounding box center [575, 49] width 17 height 9
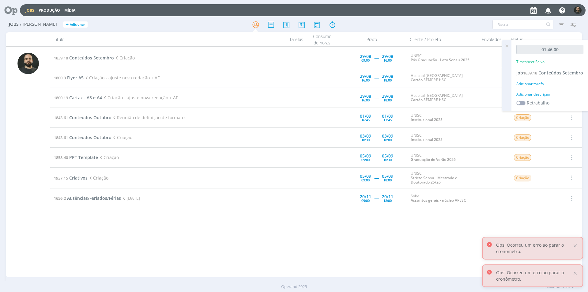
click at [544, 97] on div "Adicionar descrição" at bounding box center [549, 95] width 67 height 6
click at [535, 113] on textarea at bounding box center [550, 104] width 64 height 22
type textarea "Criação"
click at [578, 147] on span "Salvar" at bounding box center [573, 144] width 13 height 6
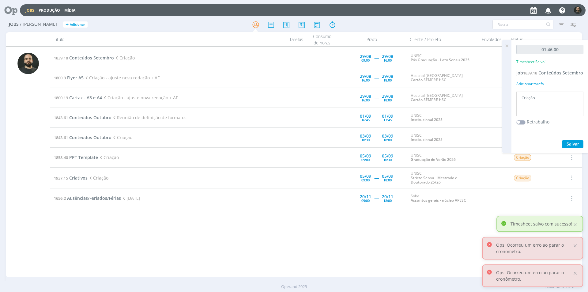
click at [507, 46] on icon at bounding box center [506, 46] width 11 height 12
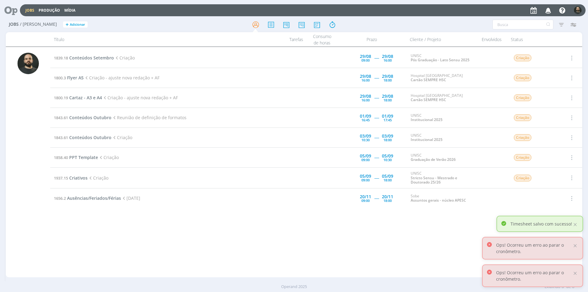
click at [7, 9] on icon at bounding box center [8, 10] width 13 height 12
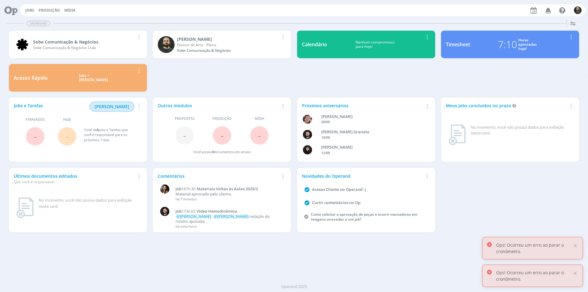
click at [119, 107] on span "[PERSON_NAME]" at bounding box center [112, 107] width 35 height 6
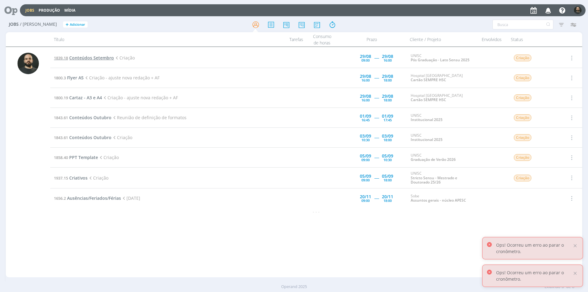
click at [89, 58] on span "Conteúdos Setembro" at bounding box center [91, 58] width 45 height 6
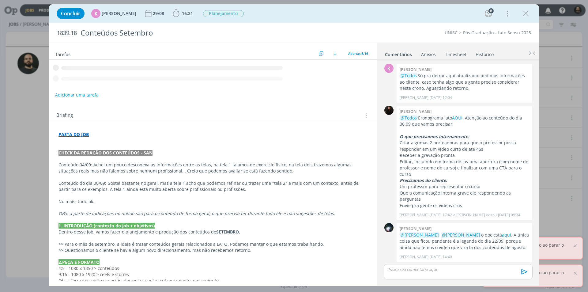
scroll to position [78, 0]
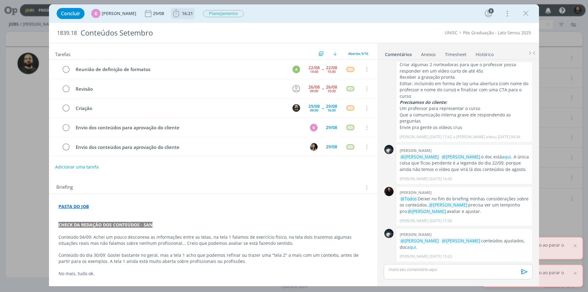
click at [173, 16] on icon "dialog" at bounding box center [176, 13] width 9 height 9
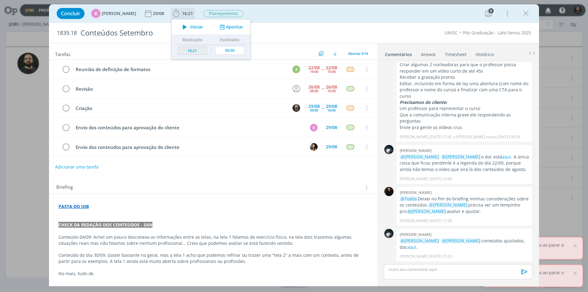
click at [181, 27] on icon "dialog" at bounding box center [184, 27] width 11 height 8
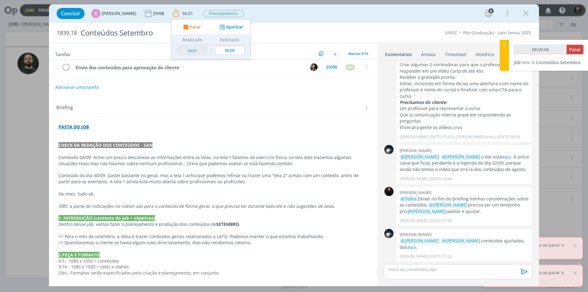
scroll to position [153, 0]
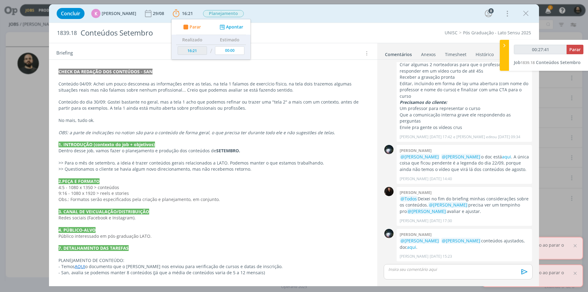
type input "00:28:41"
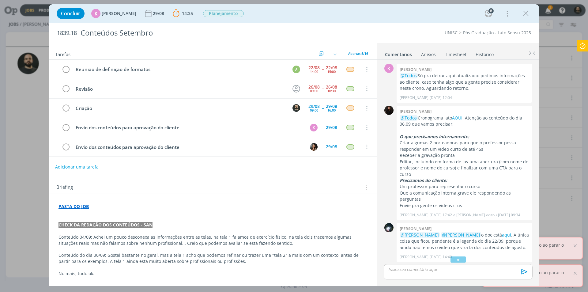
click at [580, 44] on icon at bounding box center [582, 46] width 11 height 12
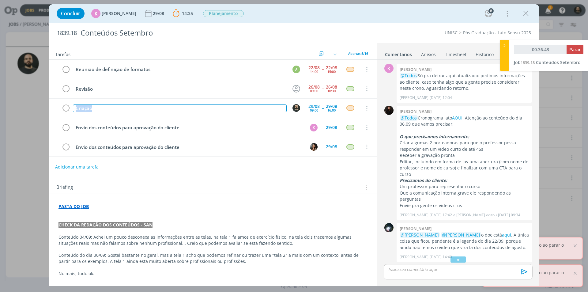
drag, startPoint x: 104, startPoint y: 110, endPoint x: 43, endPoint y: 101, distance: 62.0
click at [34, 101] on div "Concluir K [PERSON_NAME] [DATE] 14:35 Parar Apontar Data * [DATE] Horas * 00:00…" at bounding box center [294, 146] width 588 height 292
copy div "Criação"
click at [572, 47] on span "Parar" at bounding box center [574, 50] width 11 height 6
type input "00:37:00"
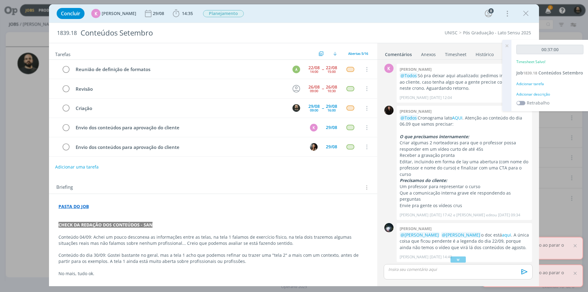
click at [537, 97] on div "Adicionar descrição" at bounding box center [549, 95] width 67 height 6
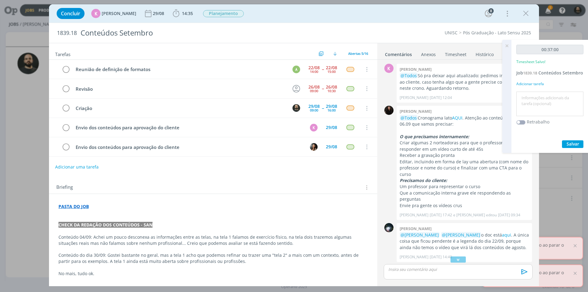
click at [543, 114] on textarea at bounding box center [550, 104] width 64 height 22
paste textarea "Criação"
type textarea "Criação"
click at [573, 147] on span "Salvar" at bounding box center [573, 144] width 13 height 6
click at [507, 46] on icon at bounding box center [506, 46] width 11 height 12
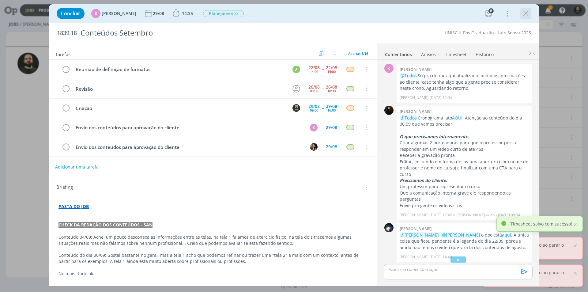
click at [527, 13] on icon "dialog" at bounding box center [525, 13] width 9 height 9
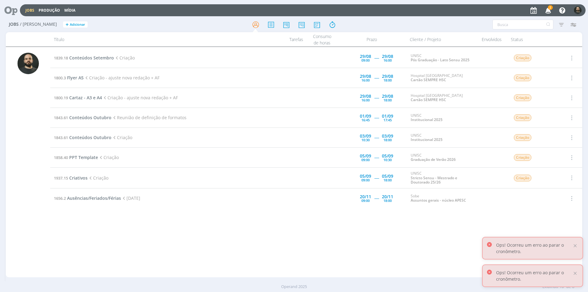
click at [551, 8] on span "2" at bounding box center [550, 7] width 5 height 5
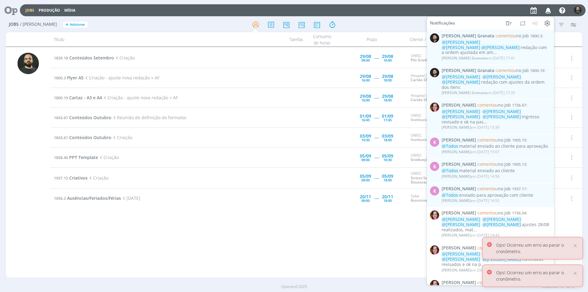
click at [400, 18] on div "Jobs / Minha Pauta + Adicionar Filtros Filtrar Limpar Tipo Jobs e Tarefas Data …" at bounding box center [294, 24] width 576 height 15
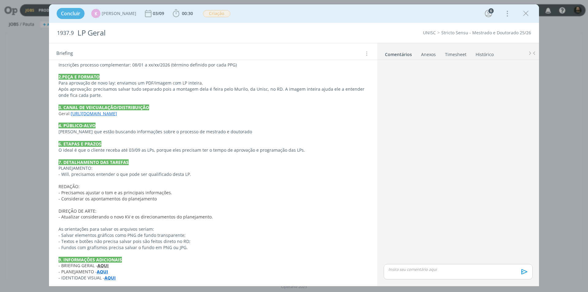
scroll to position [255, 0]
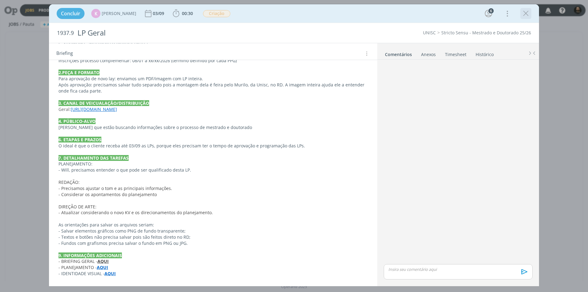
click at [526, 12] on icon "dialog" at bounding box center [525, 13] width 9 height 9
